Goal: Navigation & Orientation: Find specific page/section

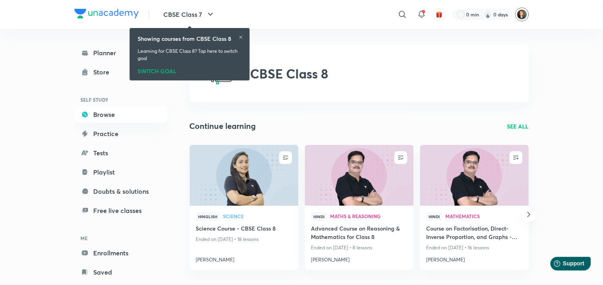
click at [526, 14] on img at bounding box center [522, 15] width 14 height 14
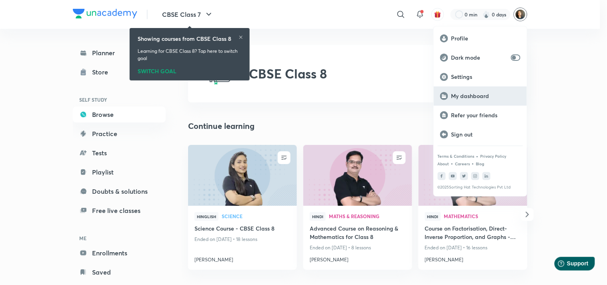
click at [464, 94] on p "My dashboard" at bounding box center [485, 95] width 69 height 7
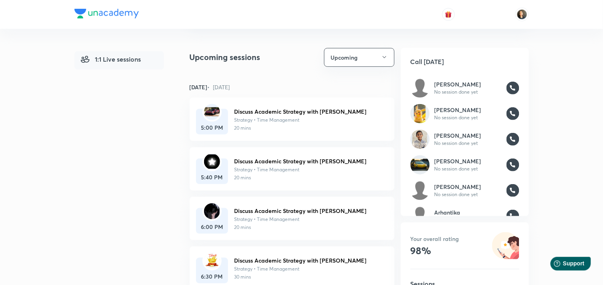
scroll to position [99, 0]
click at [521, 17] on img at bounding box center [522, 15] width 14 height 14
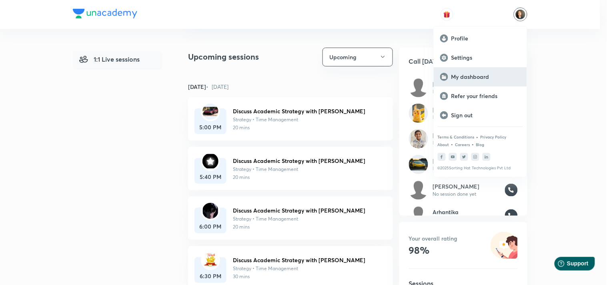
click at [480, 79] on p "My dashboard" at bounding box center [485, 76] width 69 height 7
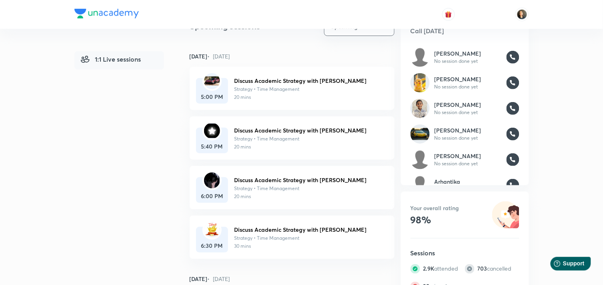
scroll to position [133, 0]
